Goal: Task Accomplishment & Management: Manage account settings

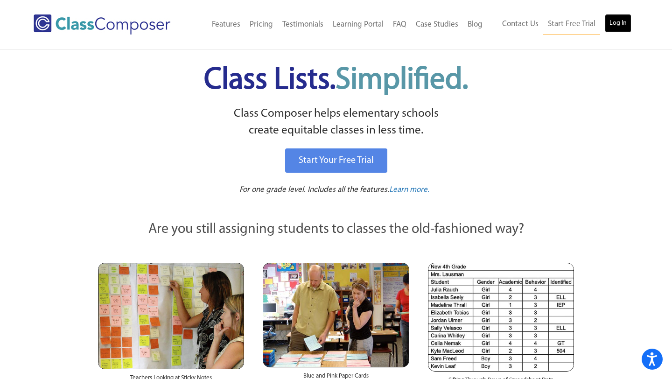
click at [621, 26] on link "Log In" at bounding box center [618, 23] width 27 height 19
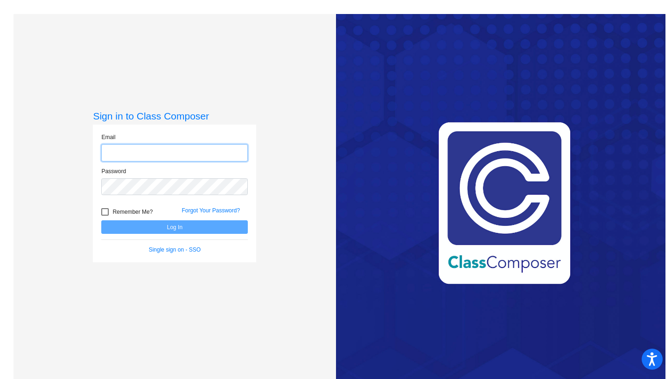
click at [136, 152] on input "email" at bounding box center [174, 152] width 147 height 17
type input "[EMAIL_ADDRESS][DOMAIN_NAME]"
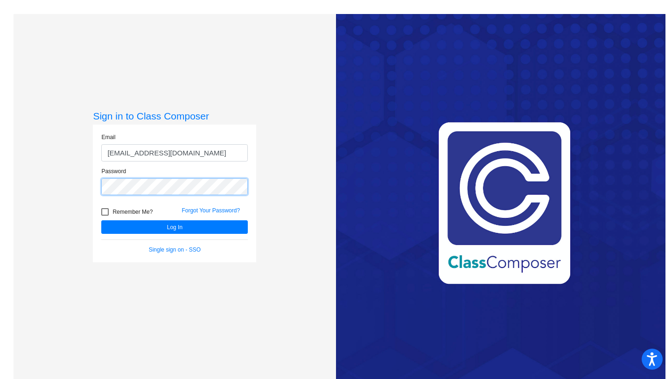
click at [101, 220] on button "Log In" at bounding box center [174, 227] width 147 height 14
click at [37, 188] on div "Sign in to Class Composer Email [EMAIL_ADDRESS][DOMAIN_NAME] Password Remember …" at bounding box center [175, 203] width 322 height 379
click at [101, 220] on button "Log In" at bounding box center [174, 227] width 147 height 14
click at [58, 178] on div "Sign in to Class Composer Email [EMAIL_ADDRESS][DOMAIN_NAME] Password Remember …" at bounding box center [175, 203] width 322 height 379
click at [101, 220] on button "Log In" at bounding box center [174, 227] width 147 height 14
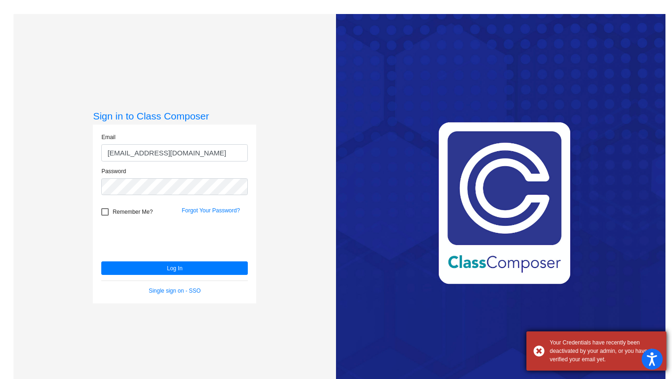
click at [614, 352] on div "Your Credentials have recently been deactivated by your admin, or you haven’t v…" at bounding box center [605, 350] width 110 height 25
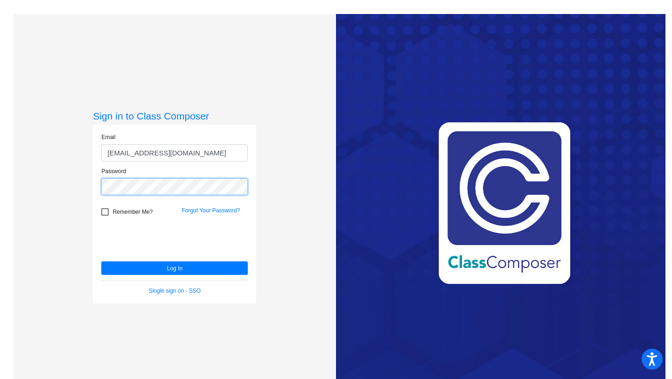
click at [93, 184] on div "Email [EMAIL_ADDRESS][DOMAIN_NAME] Password Remember Me? Forgot Your Password? …" at bounding box center [174, 214] width 163 height 179
click at [101, 261] on button "Log In" at bounding box center [174, 268] width 147 height 14
